Goal: Information Seeking & Learning: Learn about a topic

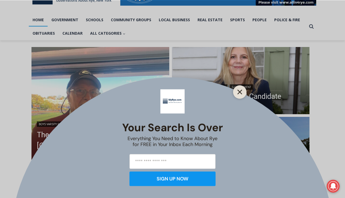
click at [242, 92] on button "Close" at bounding box center [240, 92] width 8 height 8
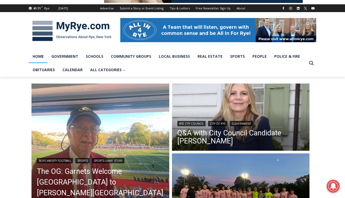
scroll to position [63, 0]
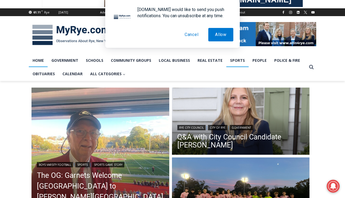
click at [239, 57] on link "Sports" at bounding box center [237, 60] width 22 height 13
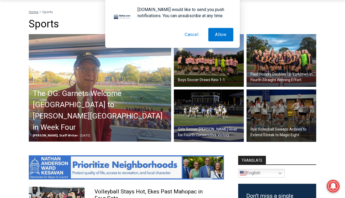
scroll to position [145, 0]
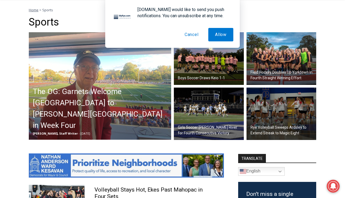
click at [191, 125] on h2 "Girls Soccer [PERSON_NAME] River for Fourth Consecutive Victory" at bounding box center [210, 130] width 65 height 11
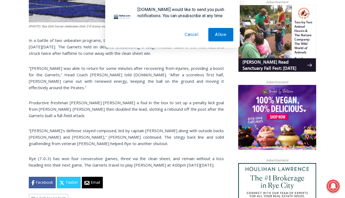
scroll to position [348, 0]
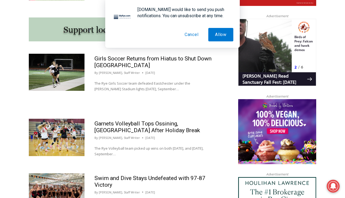
scroll to position [487, 0]
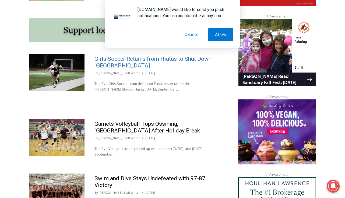
click at [117, 62] on link "Girls Soccer Returns from Hiatus to Shut Down [GEOGRAPHIC_DATA]" at bounding box center [152, 62] width 117 height 13
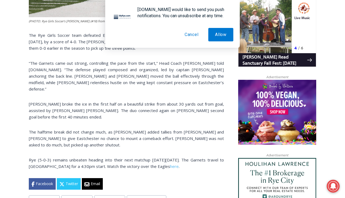
scroll to position [358, 0]
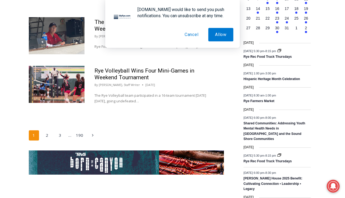
scroll to position [874, 0]
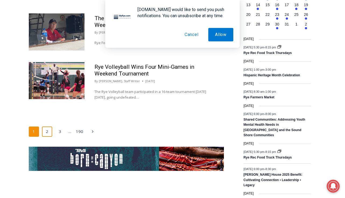
click at [48, 137] on link "2" at bounding box center [47, 132] width 10 height 10
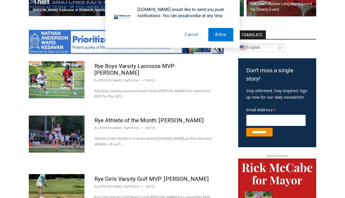
scroll to position [269, 0]
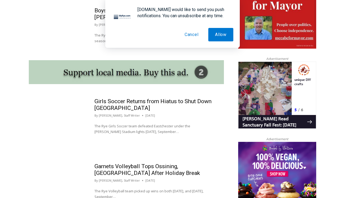
scroll to position [444, 0]
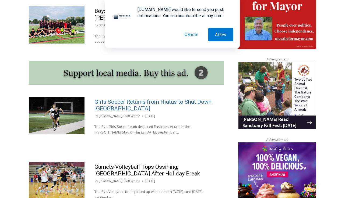
click at [145, 101] on link "Girls Soccer Returns from Hiatus to Shut Down [GEOGRAPHIC_DATA]" at bounding box center [152, 105] width 117 height 13
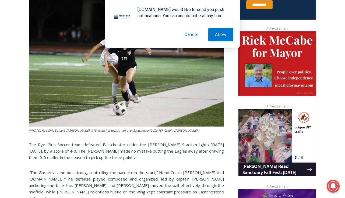
scroll to position [247, 0]
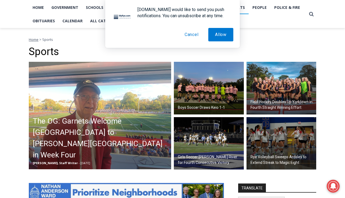
click at [214, 147] on img at bounding box center [209, 143] width 70 height 53
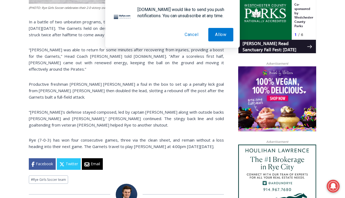
scroll to position [370, 0]
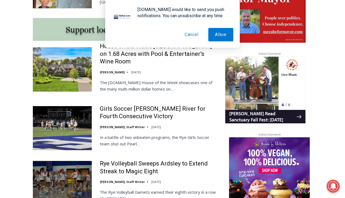
scroll to position [474, 0]
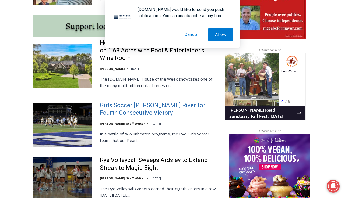
click at [133, 102] on link "Girls Soccer [PERSON_NAME] River for Fourth Consecutive Victory" at bounding box center [159, 109] width 118 height 15
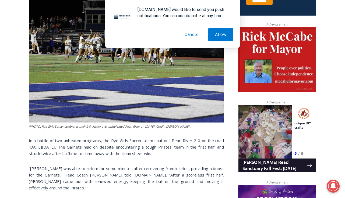
scroll to position [244, 0]
